Goal: Information Seeking & Learning: Check status

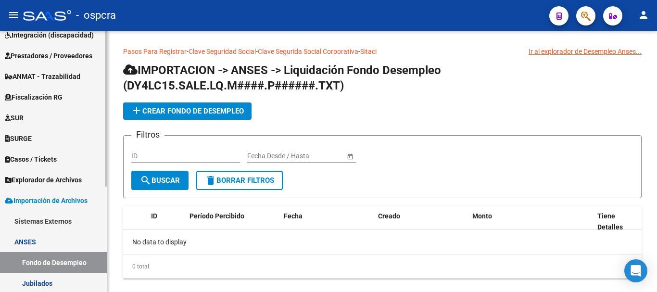
scroll to position [33, 0]
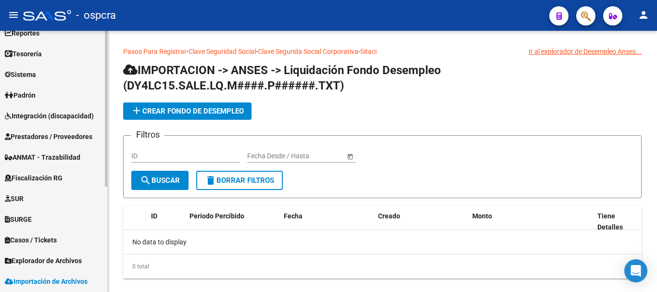
click at [52, 94] on link "Padrón" at bounding box center [53, 95] width 107 height 21
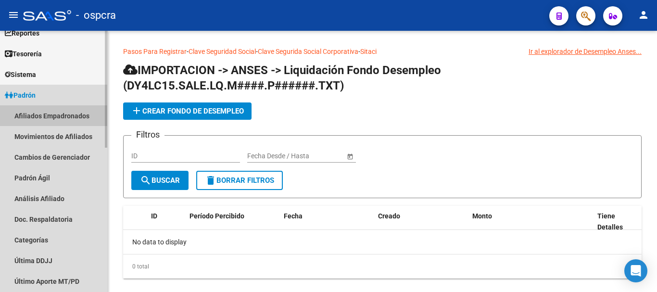
click at [67, 109] on link "Afiliados Empadronados" at bounding box center [53, 115] width 107 height 21
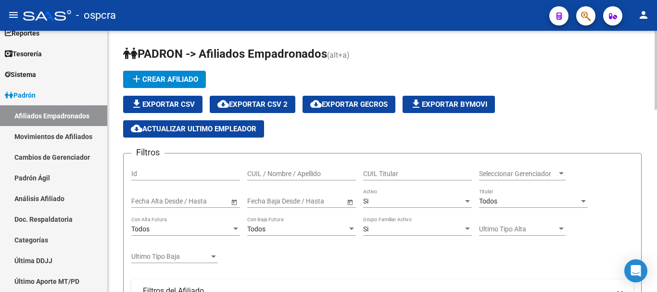
drag, startPoint x: 333, startPoint y: 170, endPoint x: 320, endPoint y: 182, distance: 18.0
click at [333, 171] on input "CUIL / Nombre / Apellido" at bounding box center [301, 174] width 109 height 8
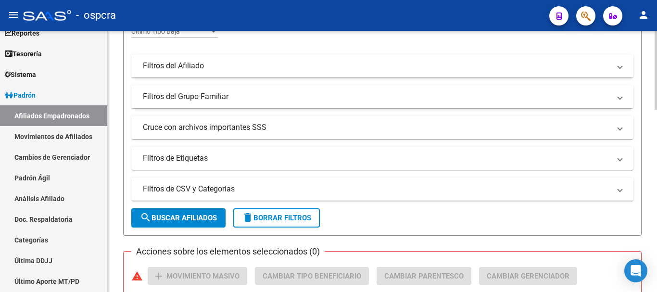
scroll to position [240, 0]
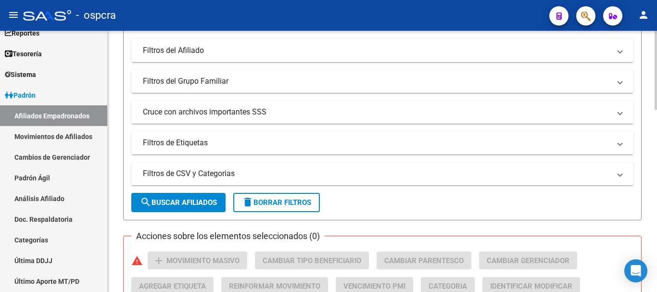
type input "[PERSON_NAME]"
click at [200, 196] on button "search Buscar Afiliados" at bounding box center [178, 202] width 94 height 19
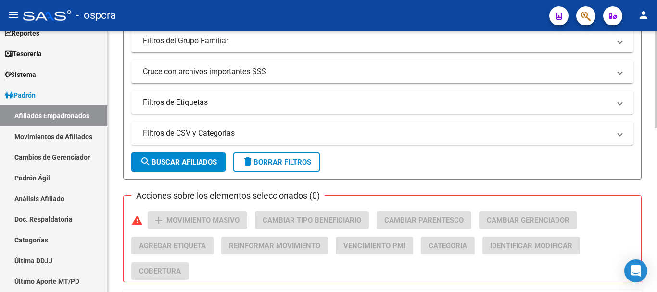
scroll to position [385, 0]
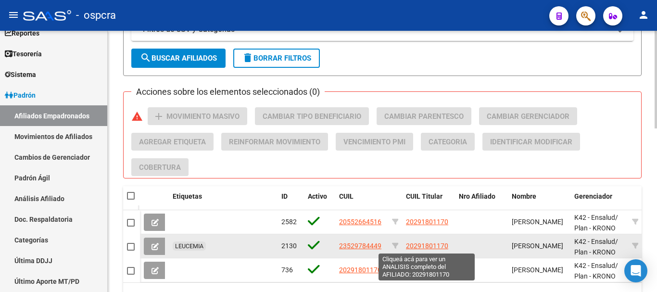
click at [416, 242] on span "20291801170" at bounding box center [427, 246] width 42 height 8
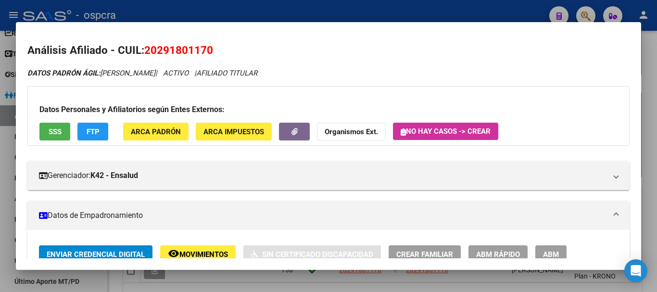
click at [0, 106] on div at bounding box center [328, 146] width 657 height 292
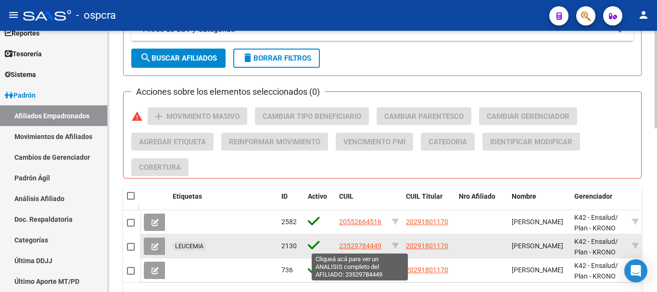
click at [353, 245] on span "23529784449" at bounding box center [360, 246] width 42 height 8
type textarea "23529784449"
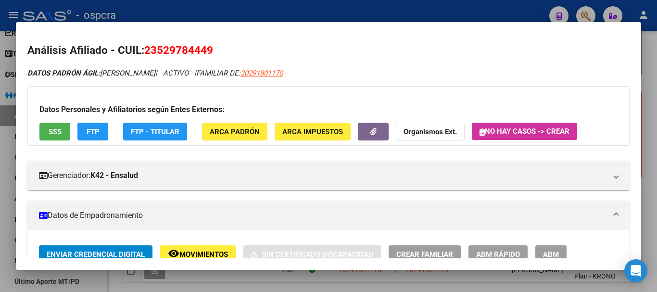
drag, startPoint x: 160, startPoint y: 50, endPoint x: 207, endPoint y: 47, distance: 47.2
click at [207, 47] on span "23529784449" at bounding box center [178, 50] width 69 height 12
copy span "52978444"
click at [0, 133] on div at bounding box center [328, 146] width 657 height 292
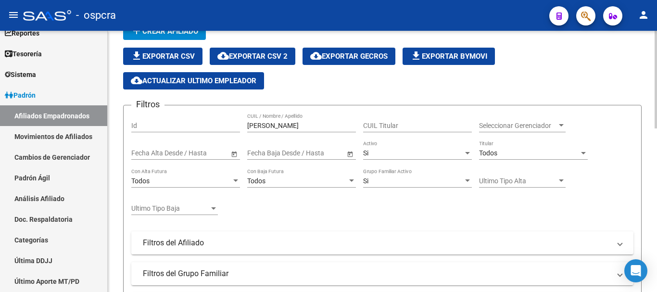
scroll to position [0, 0]
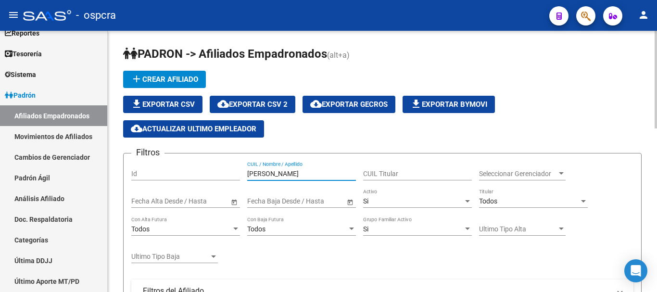
drag, startPoint x: 300, startPoint y: 171, endPoint x: 117, endPoint y: 152, distance: 184.0
paste input "52978444"
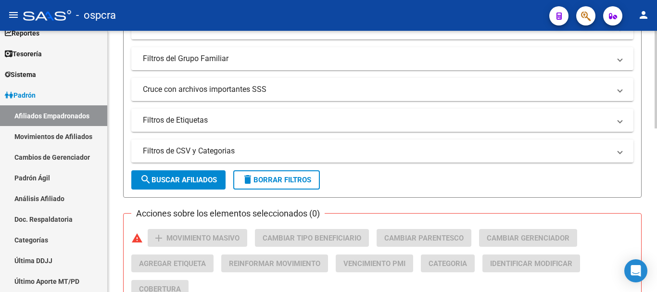
scroll to position [336, 0]
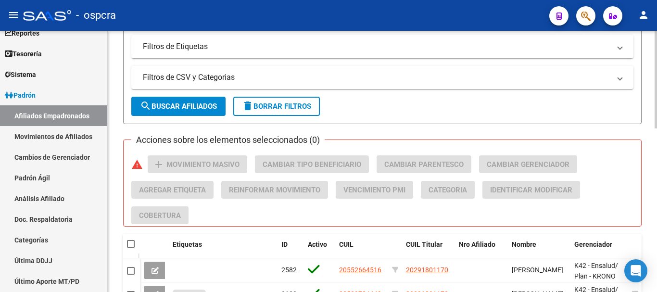
type input "52978444"
click at [203, 100] on button "search Buscar Afiliados" at bounding box center [178, 106] width 94 height 19
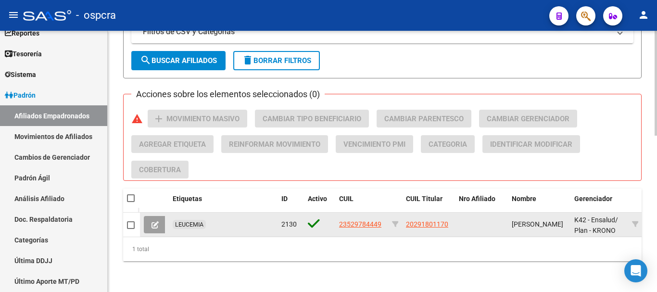
click at [147, 225] on button at bounding box center [155, 224] width 23 height 17
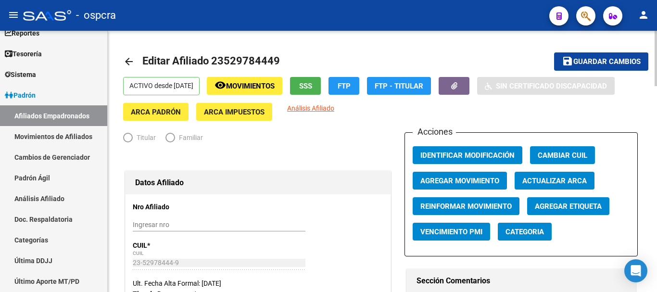
radio input "true"
type input "30-58470545-7"
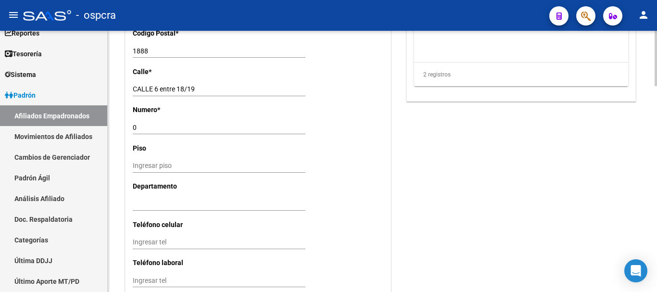
scroll to position [961, 0]
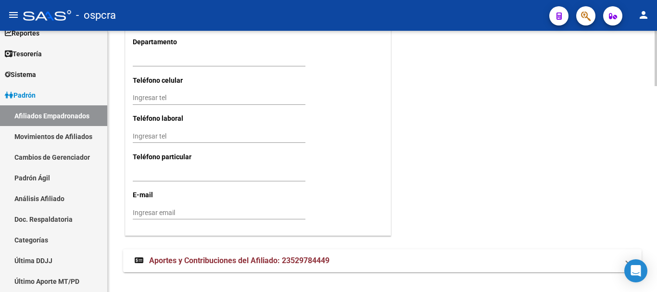
click at [227, 258] on span "Aportes y Contribuciones del Afiliado: 23529784449" at bounding box center [239, 260] width 180 height 9
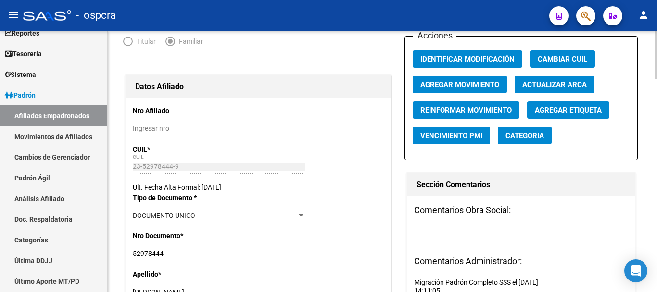
scroll to position [0, 0]
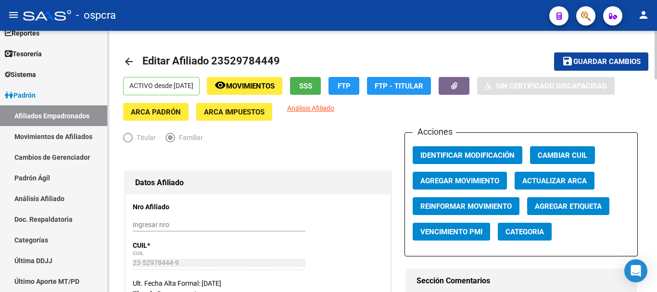
click at [127, 62] on mat-icon "arrow_back" at bounding box center [129, 62] width 12 height 12
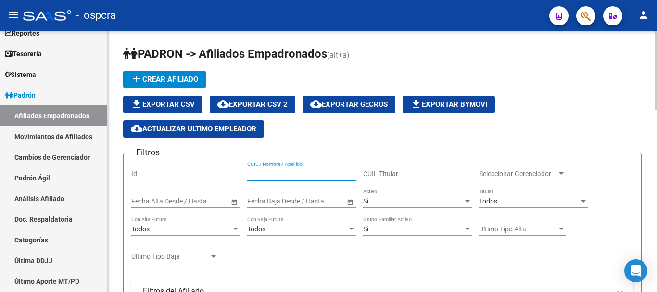
click at [276, 174] on input "CUIL / Nombre / Apellido" at bounding box center [301, 174] width 109 height 8
paste input "40090324"
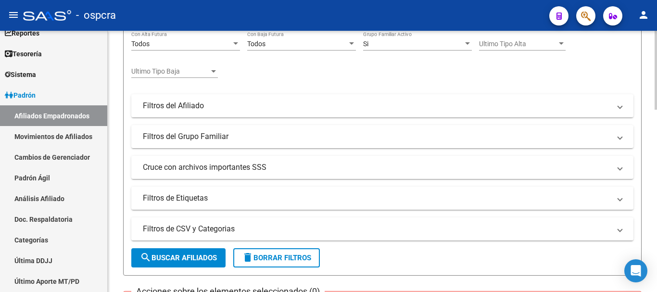
scroll to position [240, 0]
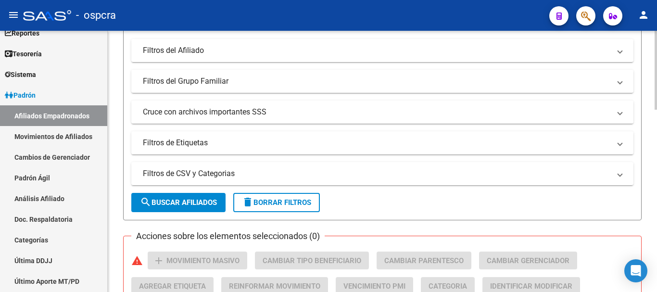
type input "40090324"
click at [200, 208] on button "search Buscar Afiliados" at bounding box center [178, 202] width 94 height 19
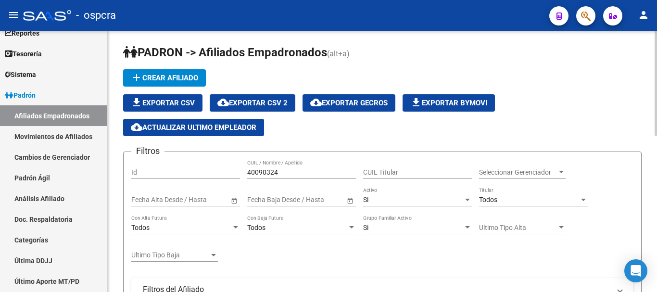
scroll to position [0, 0]
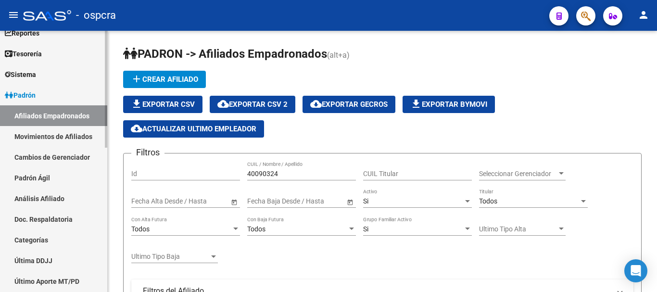
drag, startPoint x: 279, startPoint y: 174, endPoint x: 0, endPoint y: 98, distance: 289.4
click at [25, 147] on mat-sidenav-container "Firma Express Reportes Ingresos Devengados Análisis Histórico Detalles Transfer…" at bounding box center [328, 161] width 657 height 261
paste input "35937392"
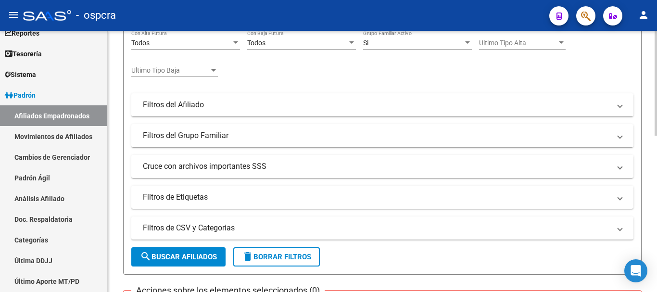
scroll to position [288, 0]
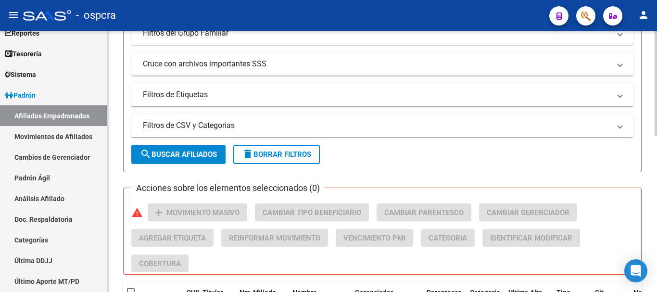
type input "35937392"
click at [197, 153] on span "search Buscar Afiliados" at bounding box center [178, 154] width 77 height 9
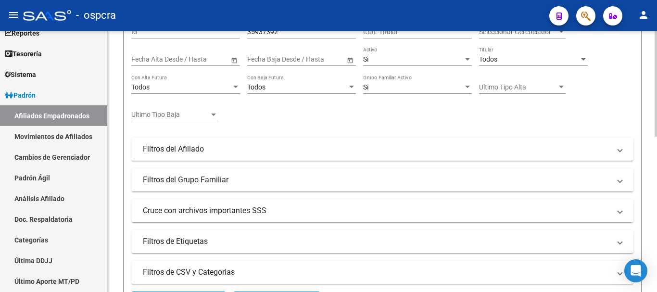
scroll to position [0, 0]
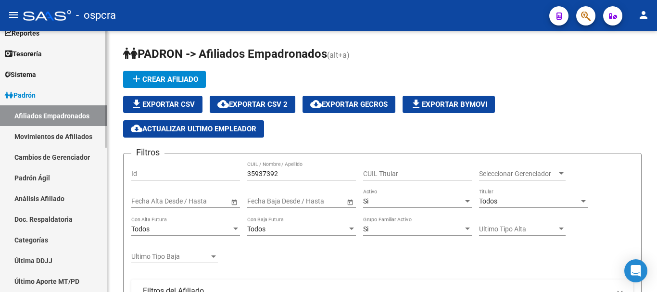
drag, startPoint x: 285, startPoint y: 174, endPoint x: 0, endPoint y: 103, distance: 293.8
click at [0, 110] on mat-sidenav-container "Firma Express Reportes Ingresos Devengados Análisis Histórico Detalles Transfer…" at bounding box center [328, 161] width 657 height 261
paste input "35937392"
type input "35937392"
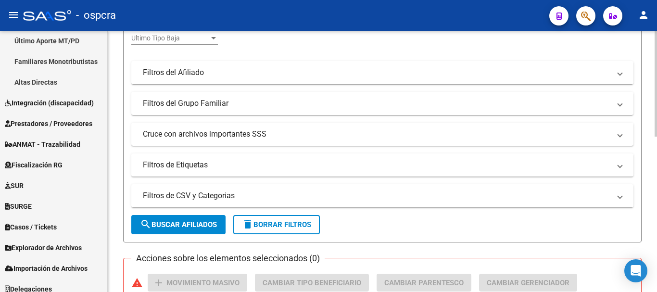
scroll to position [240, 0]
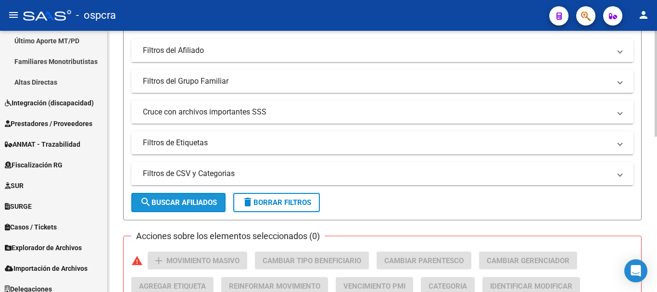
click at [188, 205] on span "search Buscar Afiliados" at bounding box center [178, 202] width 77 height 9
